Goal: Task Accomplishment & Management: Complete application form

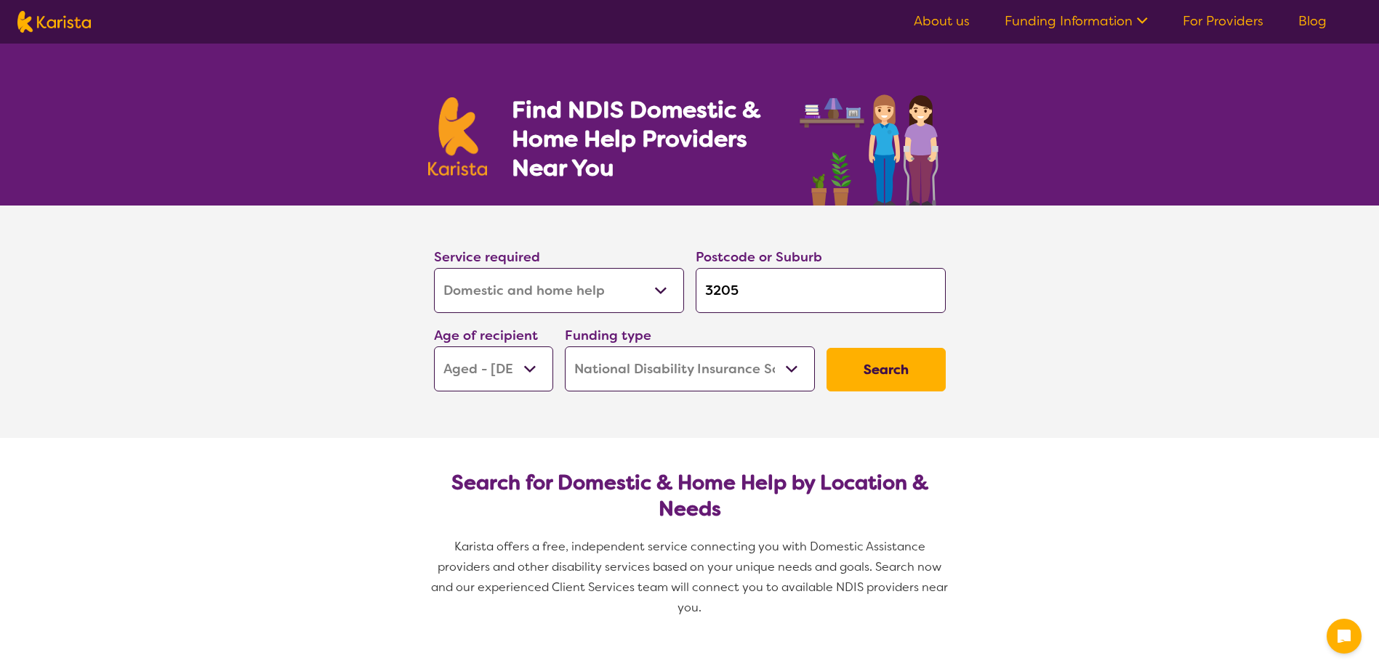
select select "Domestic and home help"
select select "AG"
select select "NDIS"
select select "Domestic and home help"
select select "AG"
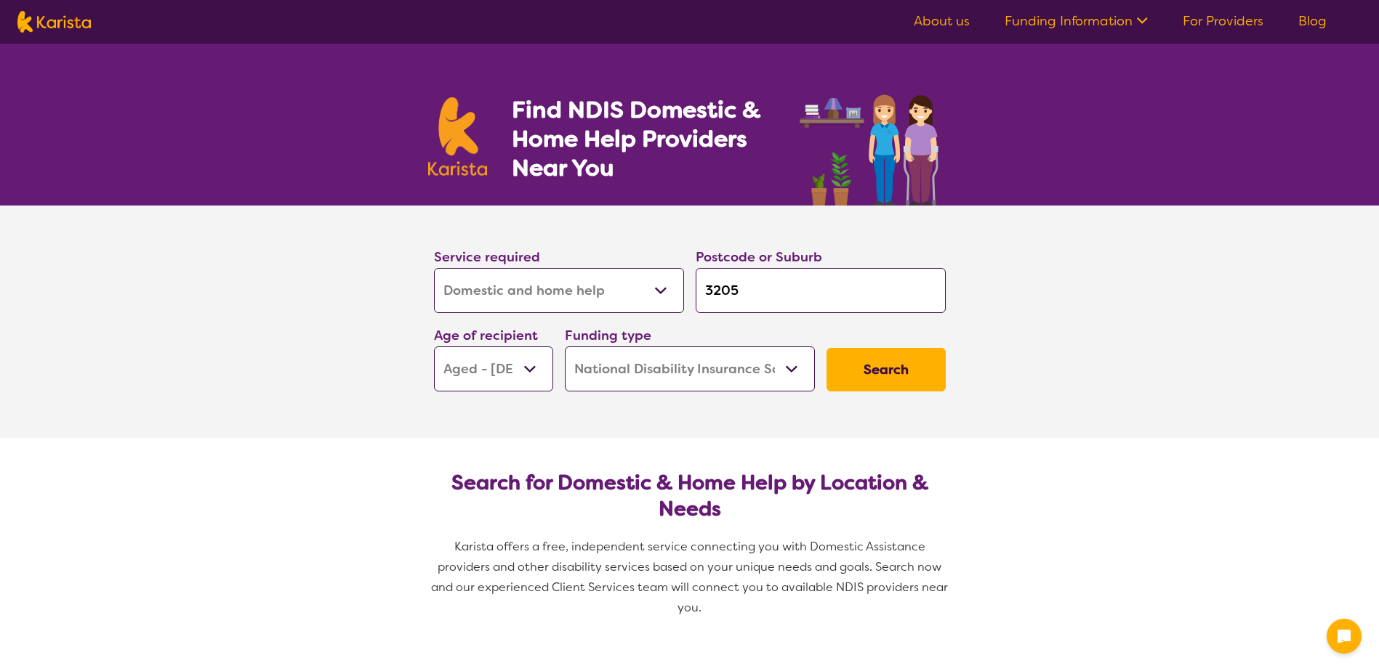
select select "NDIS"
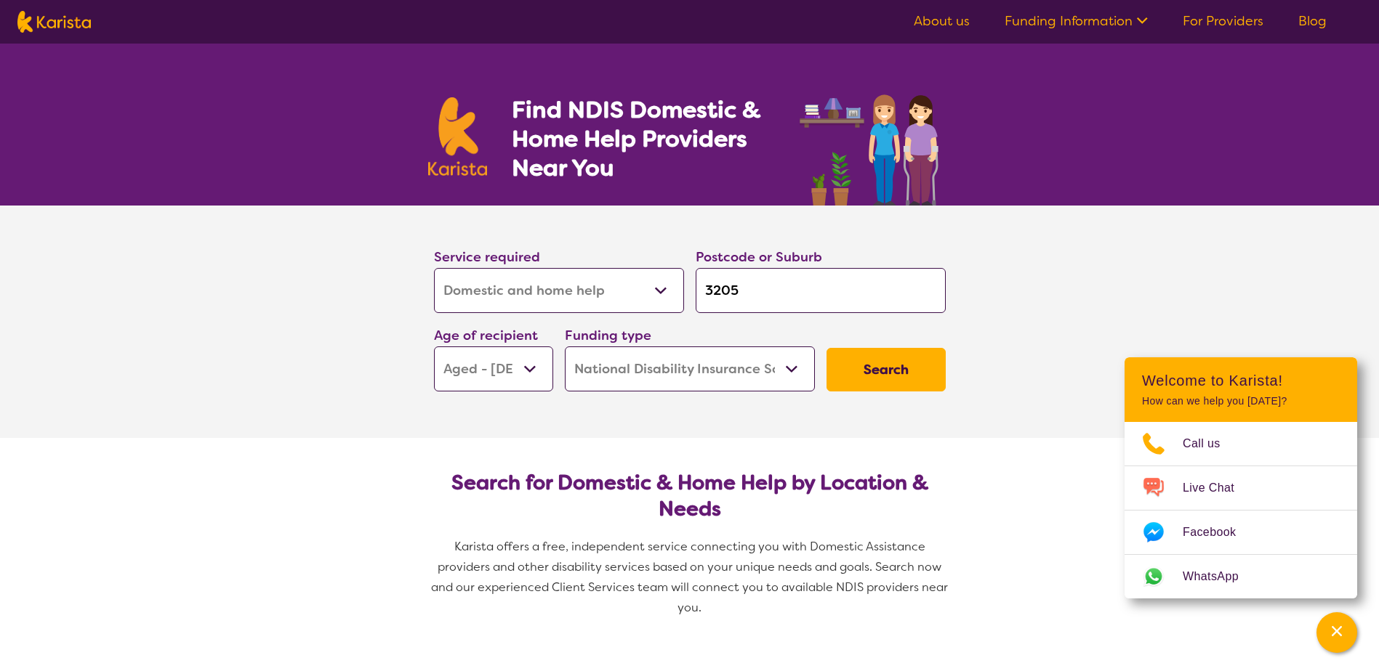
drag, startPoint x: 753, startPoint y: 292, endPoint x: 682, endPoint y: 299, distance: 70.8
click at [679, 304] on div "Service required Allied Health Assistant Assessment ([MEDICAL_DATA] or [MEDICAL…" at bounding box center [689, 319] width 523 height 157
type input "2"
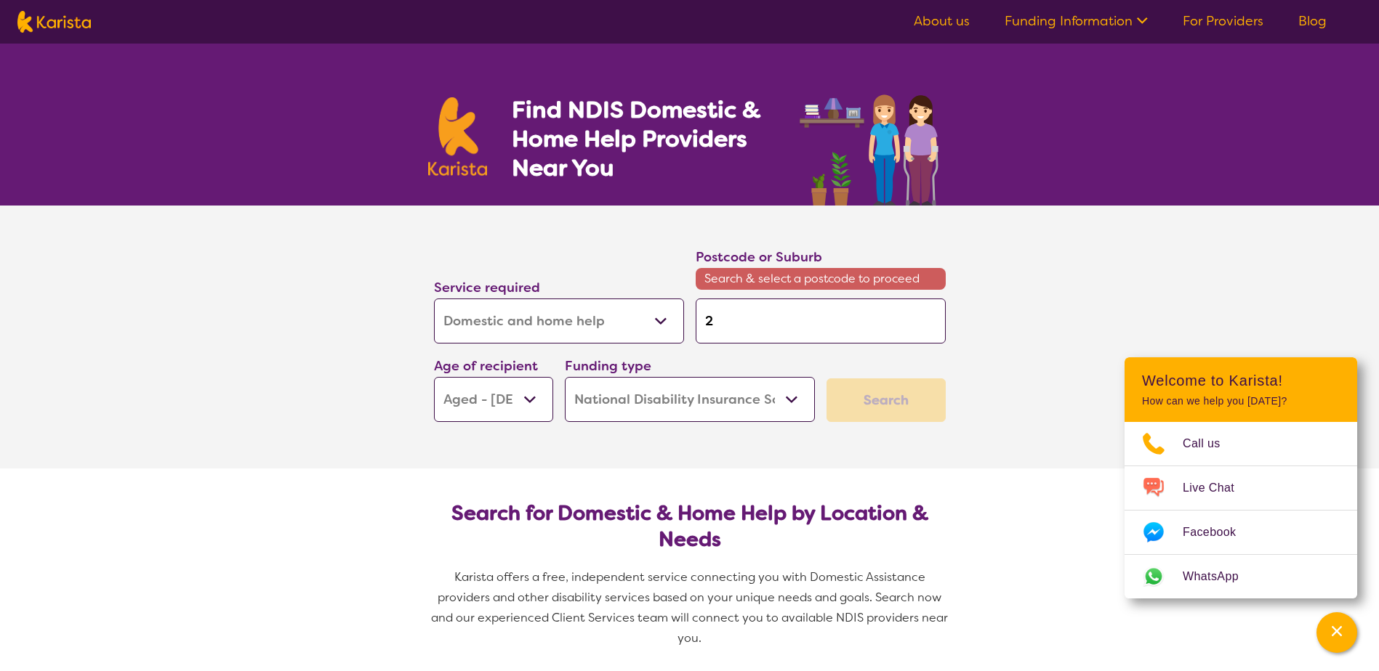
type input "28"
type input "280"
type input "2807"
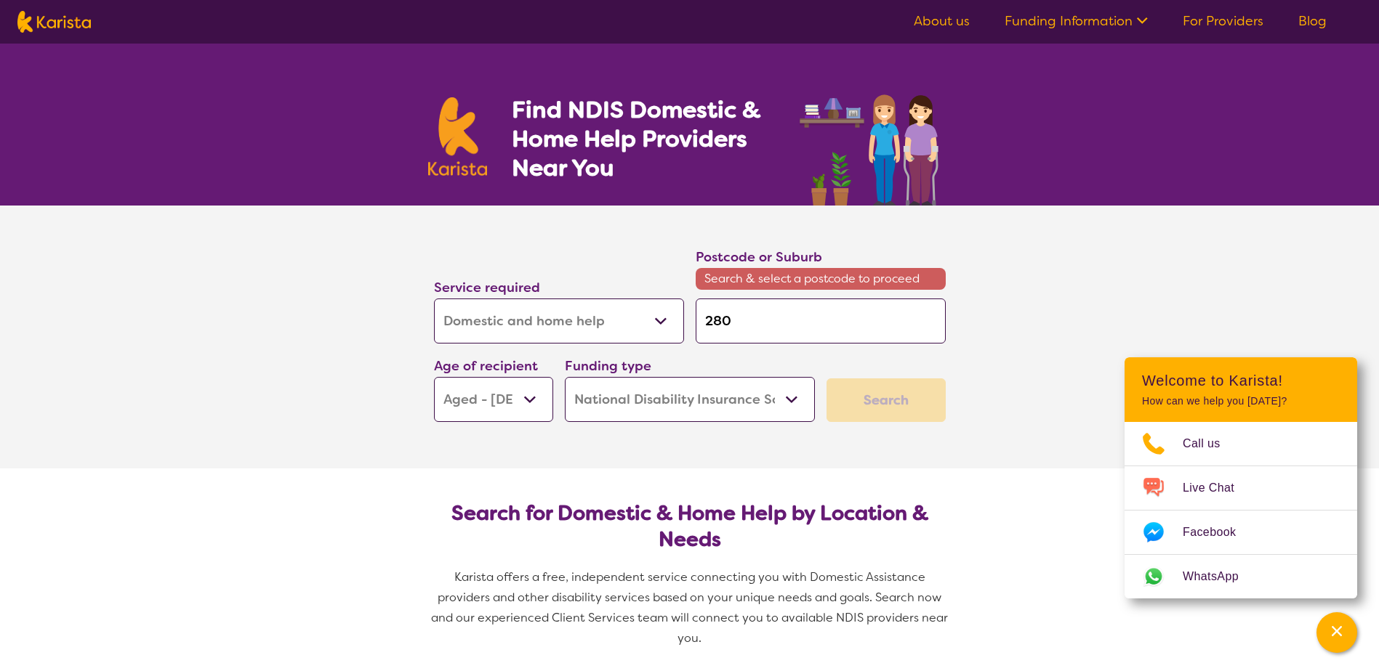
type input "2807"
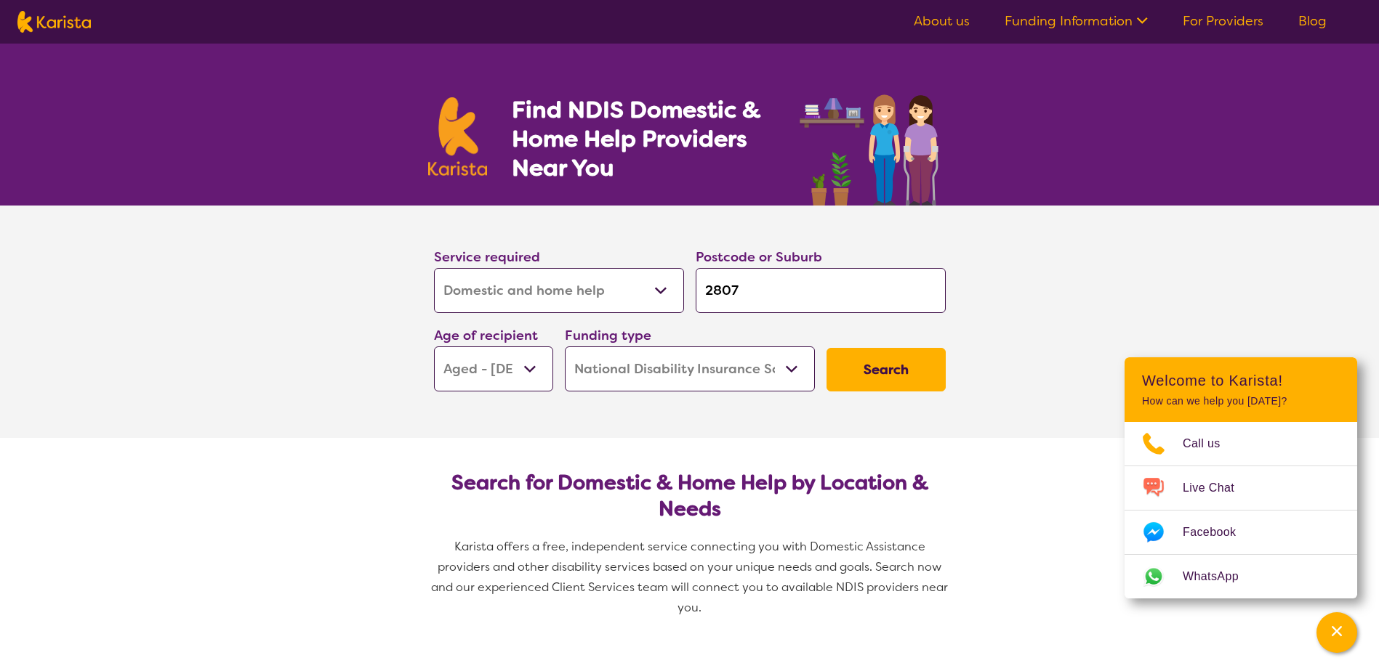
type input "280"
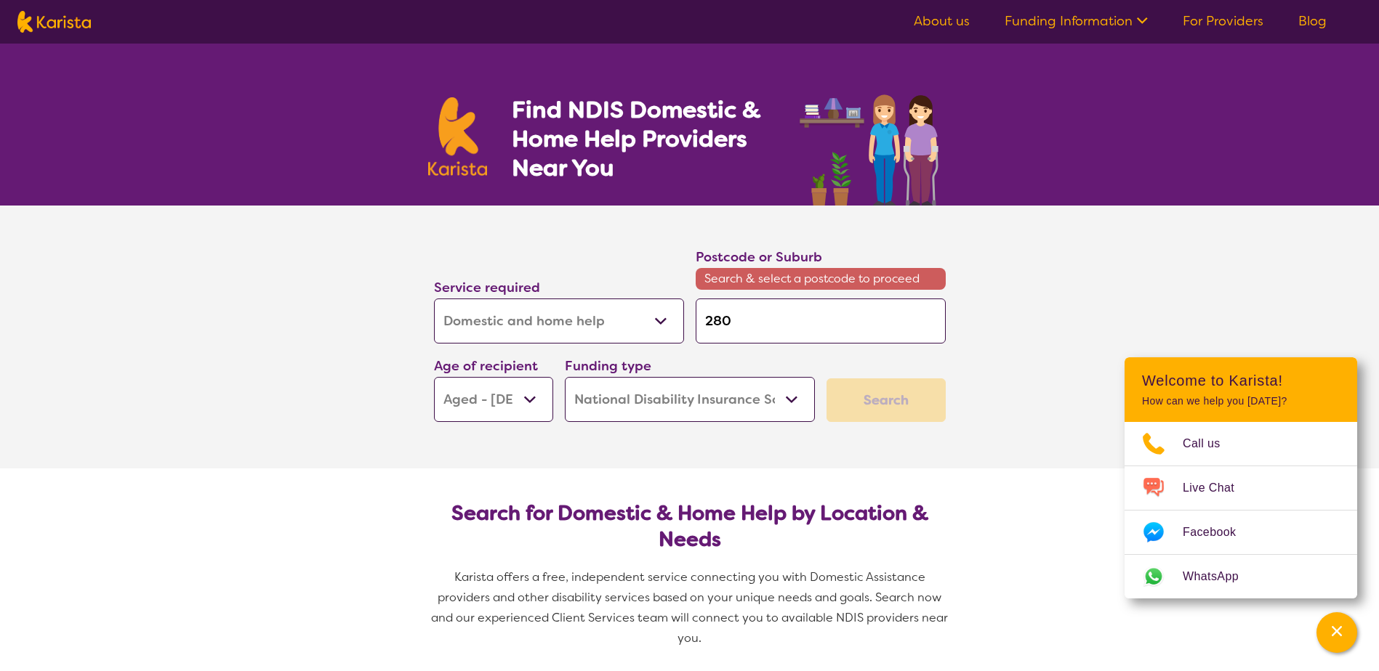
type input "28"
type input "2"
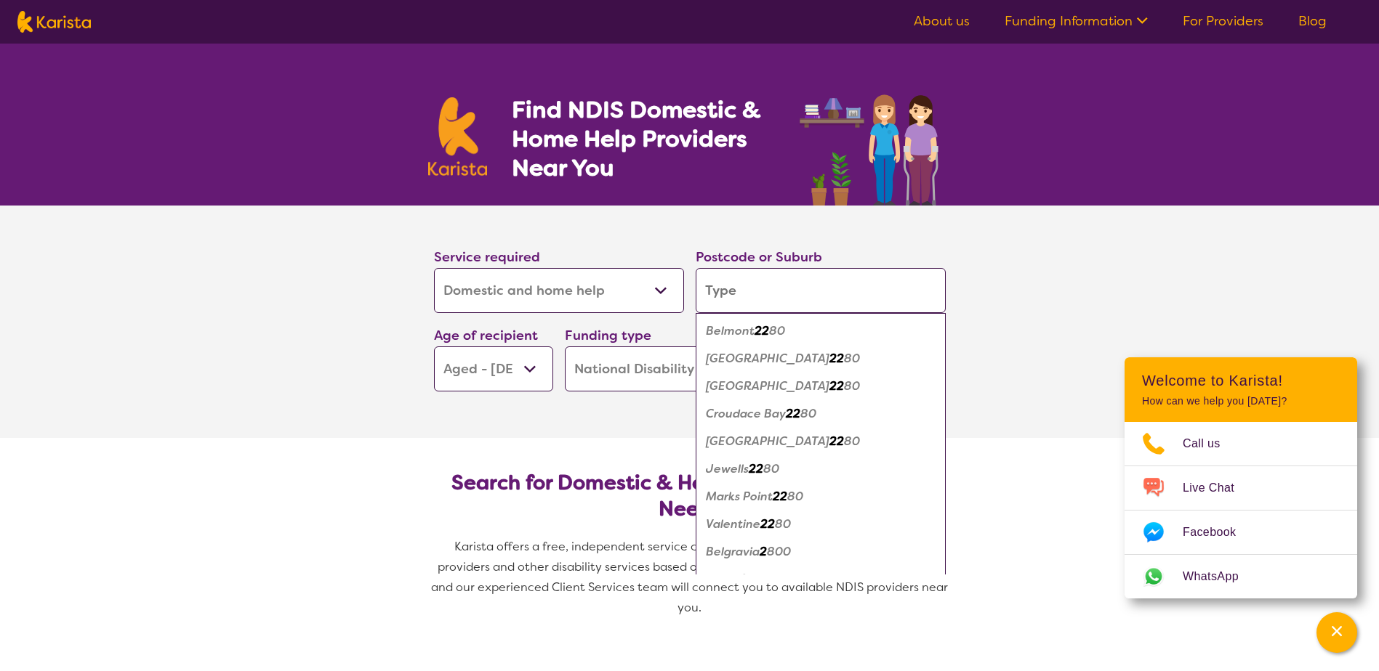
type input "2"
type input "20"
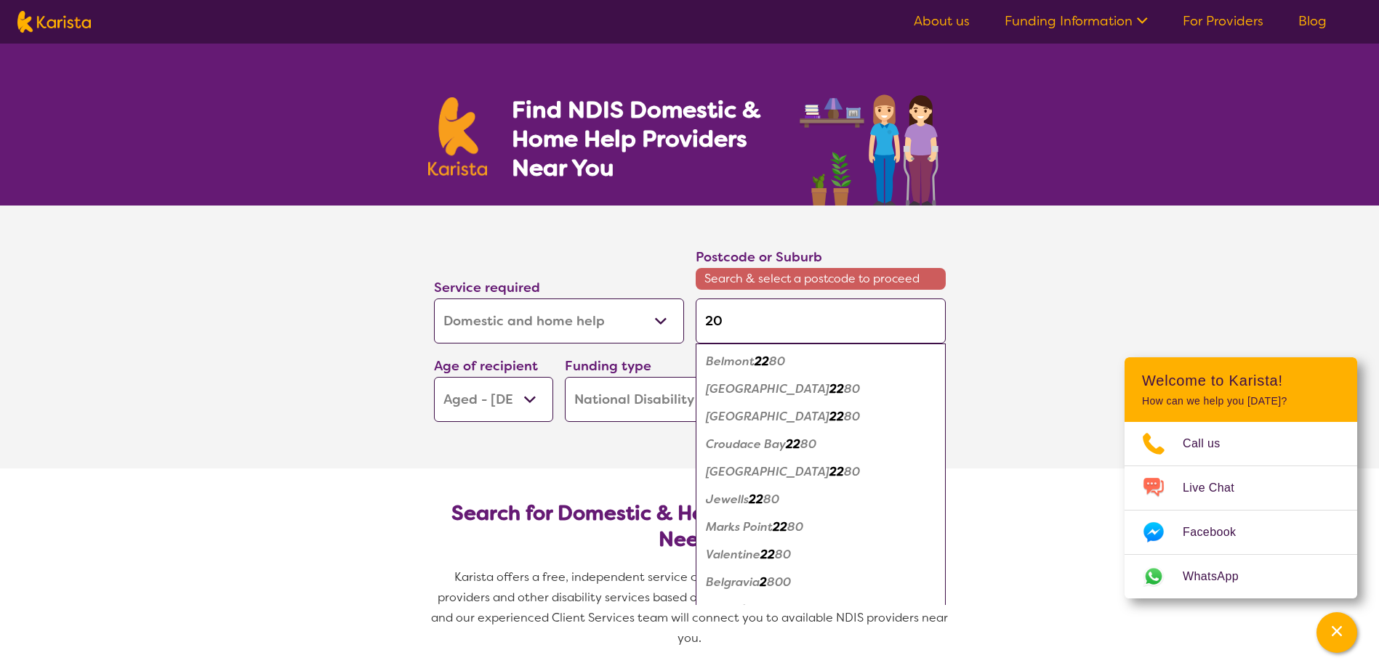
type input "208"
type input "2087"
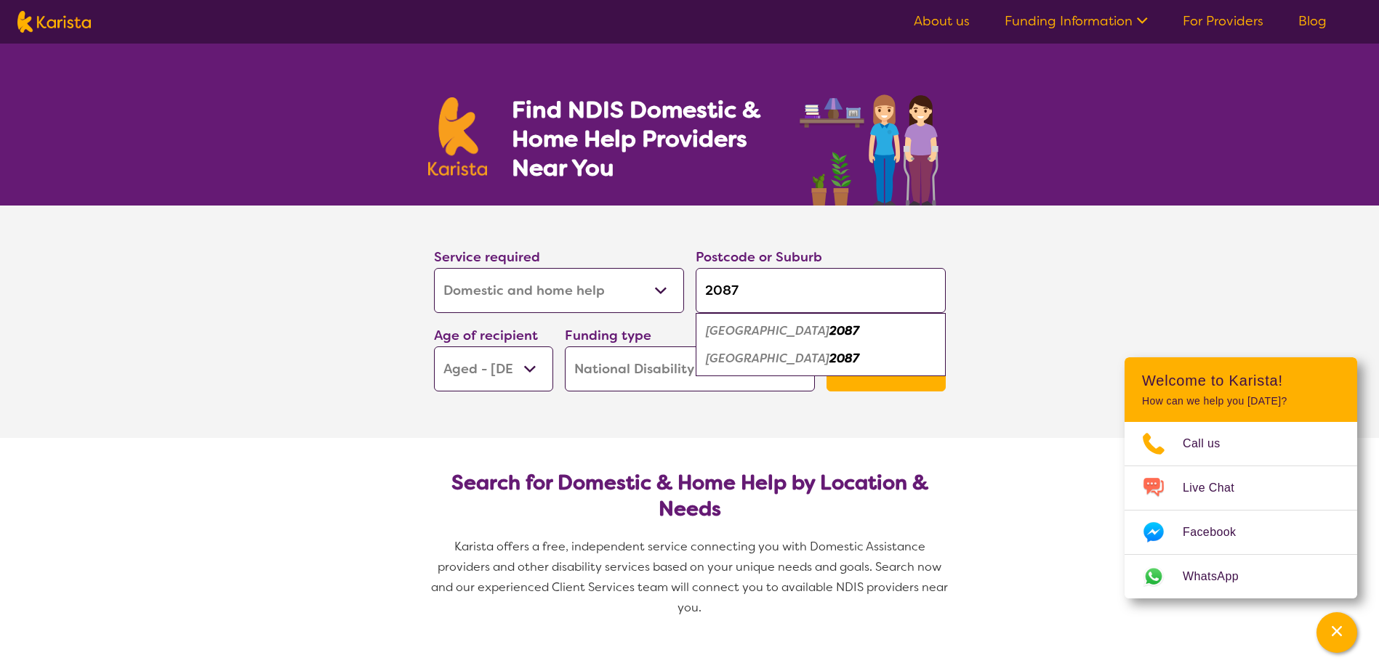
type input "2087"
click at [781, 366] on em "[GEOGRAPHIC_DATA]" at bounding box center [768, 358] width 124 height 15
click at [528, 363] on select "Early Childhood - 0 to 9 Child - 10 to 11 Adolescent - 12 to 17 Adult - 18 to 6…" at bounding box center [493, 369] width 119 height 45
select select "AD"
click at [434, 347] on select "Early Childhood - 0 to 9 Child - 10 to 11 Adolescent - 12 to 17 Adult - 18 to 6…" at bounding box center [493, 369] width 119 height 45
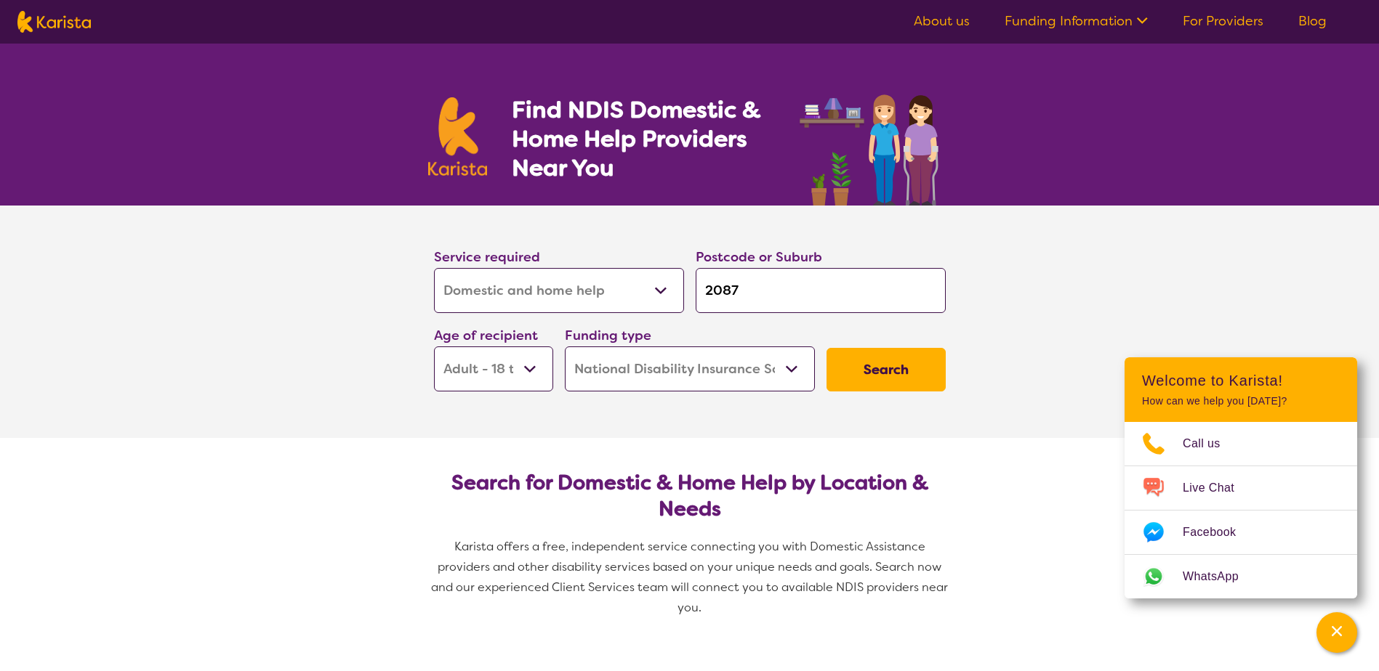
select select "AD"
click at [882, 370] on button "Search" at bounding box center [885, 370] width 119 height 44
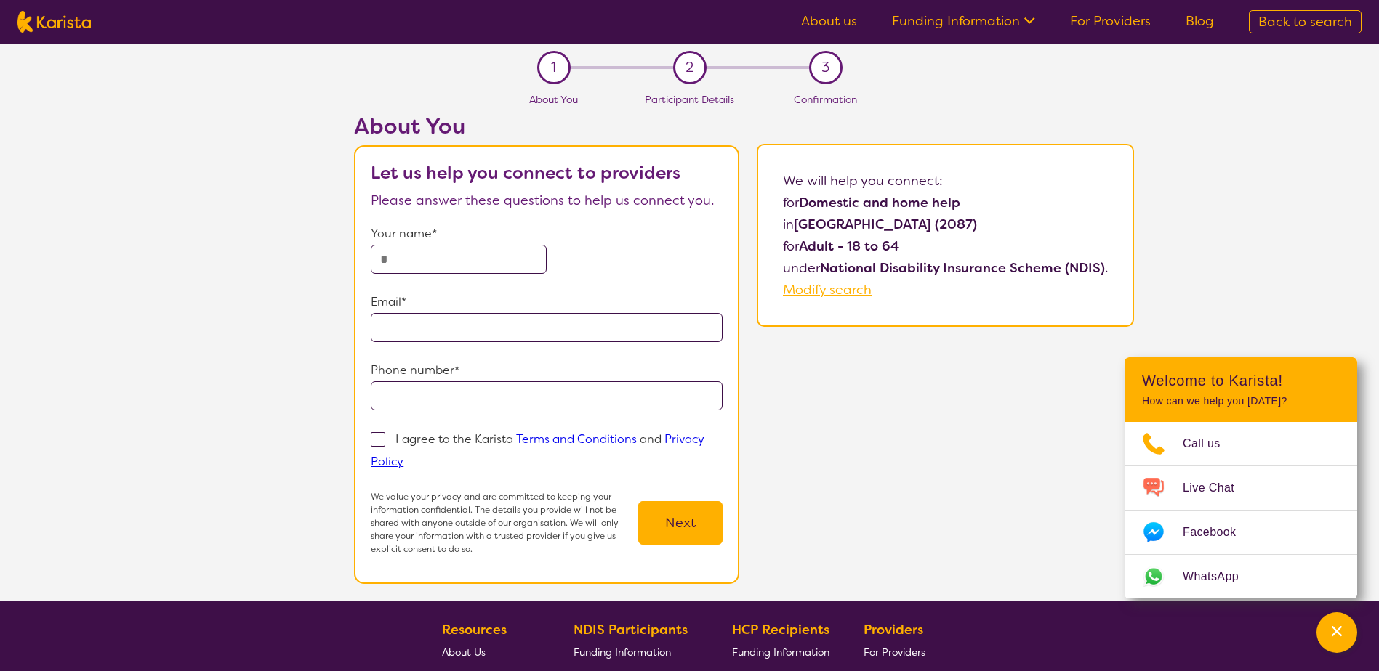
select select "Domestic and home help"
select select "AD"
select select "NDIS"
select select "Domestic and home help"
select select "AD"
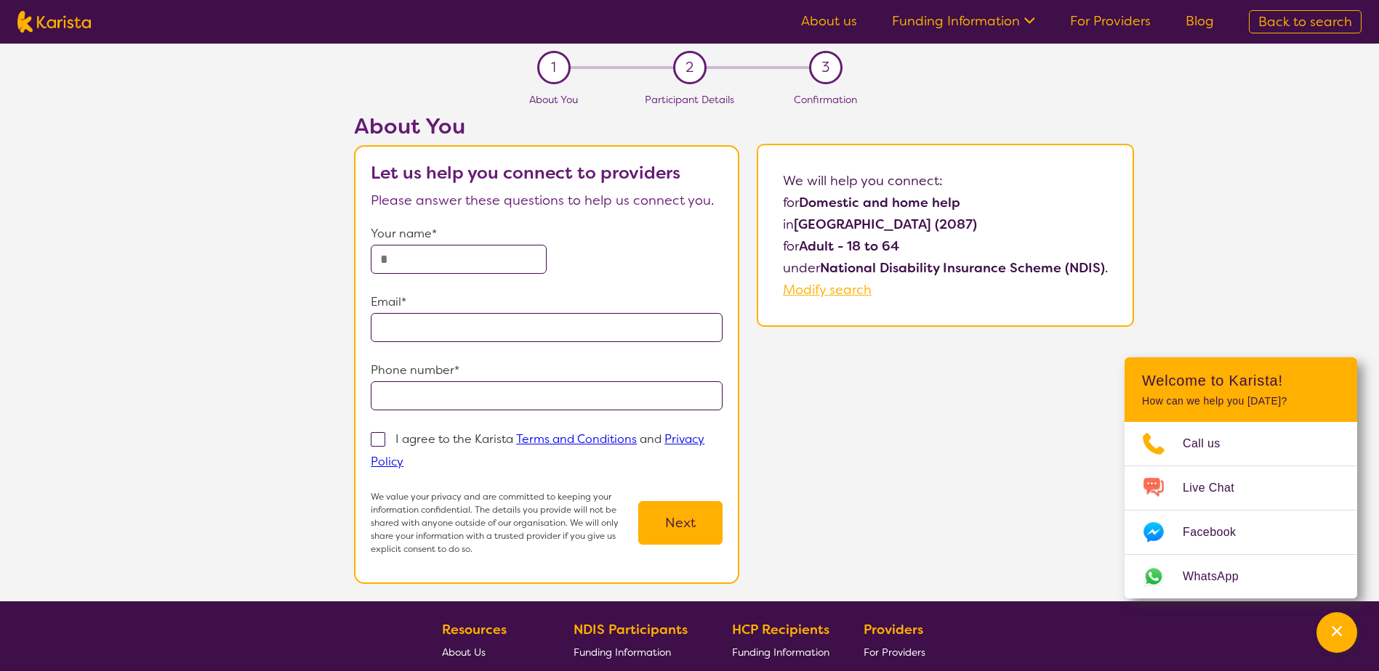
select select "NDIS"
